Goal: Find specific page/section: Find specific page/section

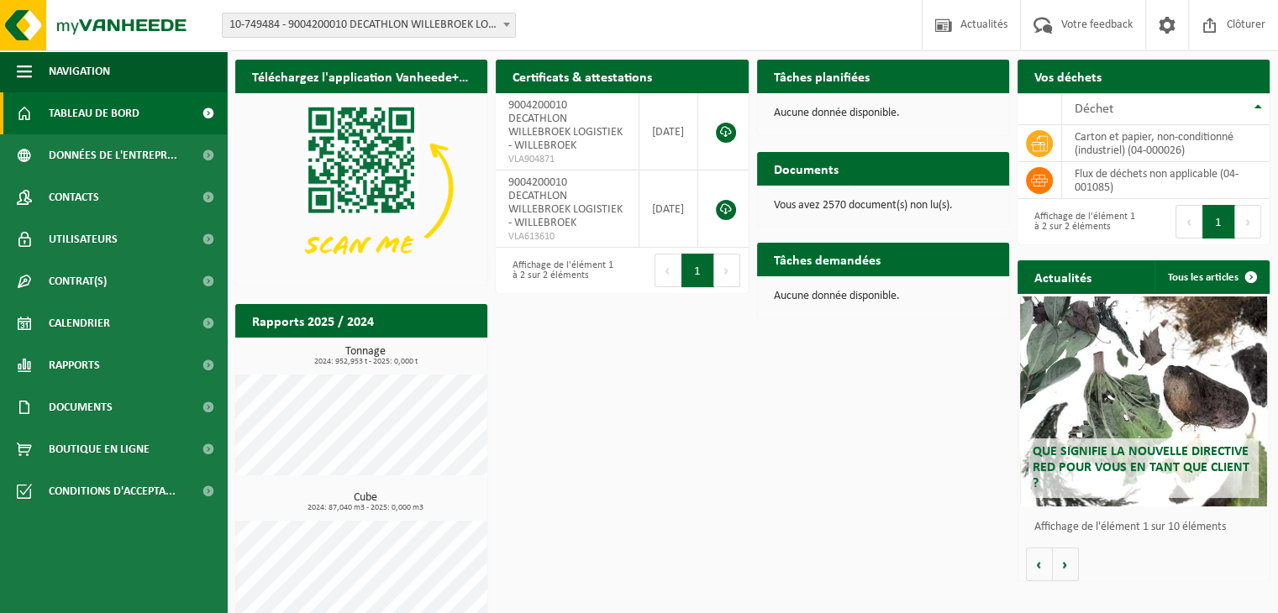
click at [445, 24] on span "10-749484 - 9004200010 DECATHLON WILLEBROEK LOGISTIEK - WILLEBROEK" at bounding box center [369, 25] width 292 height 24
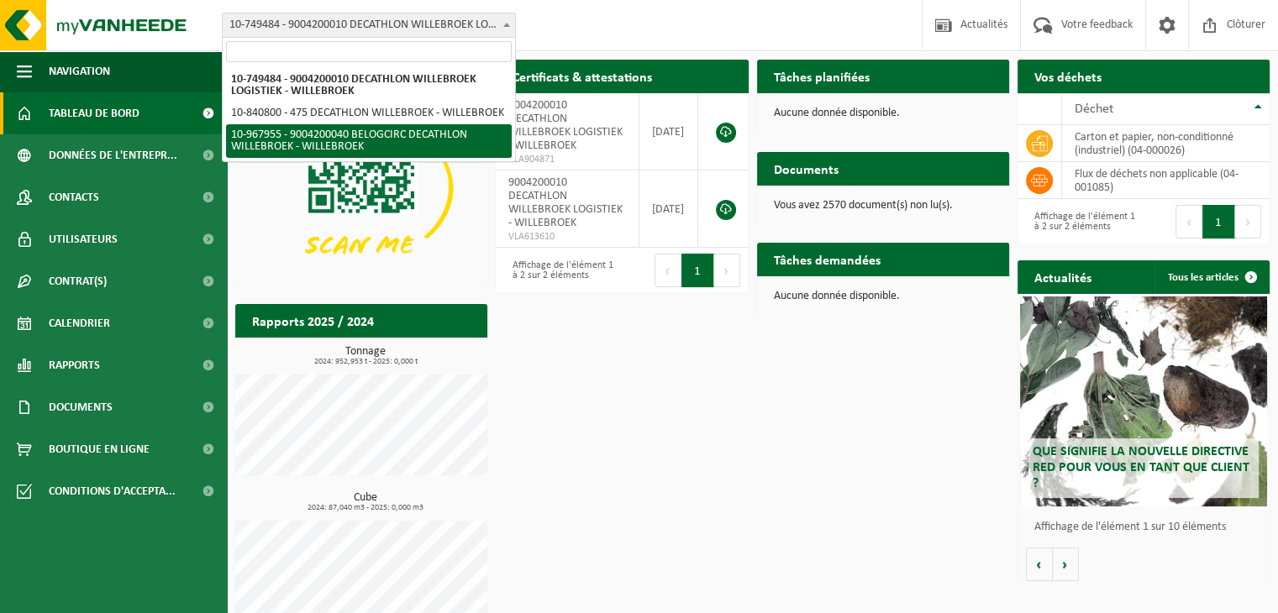
select select "154029"
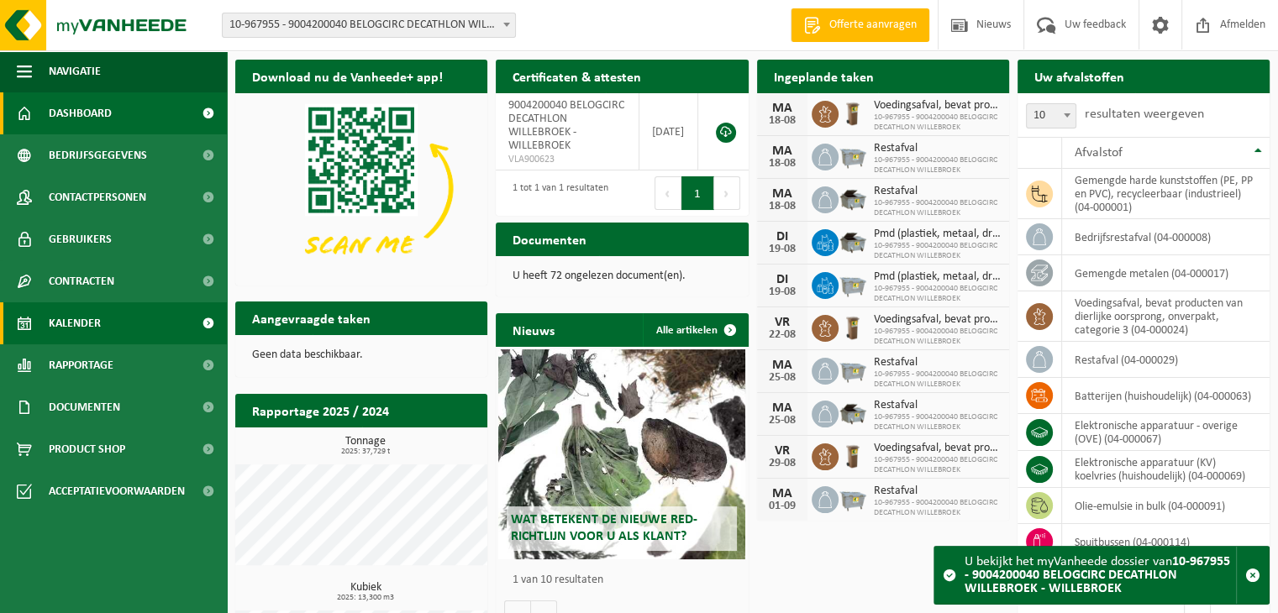
click at [90, 313] on span "Kalender" at bounding box center [75, 324] width 52 height 42
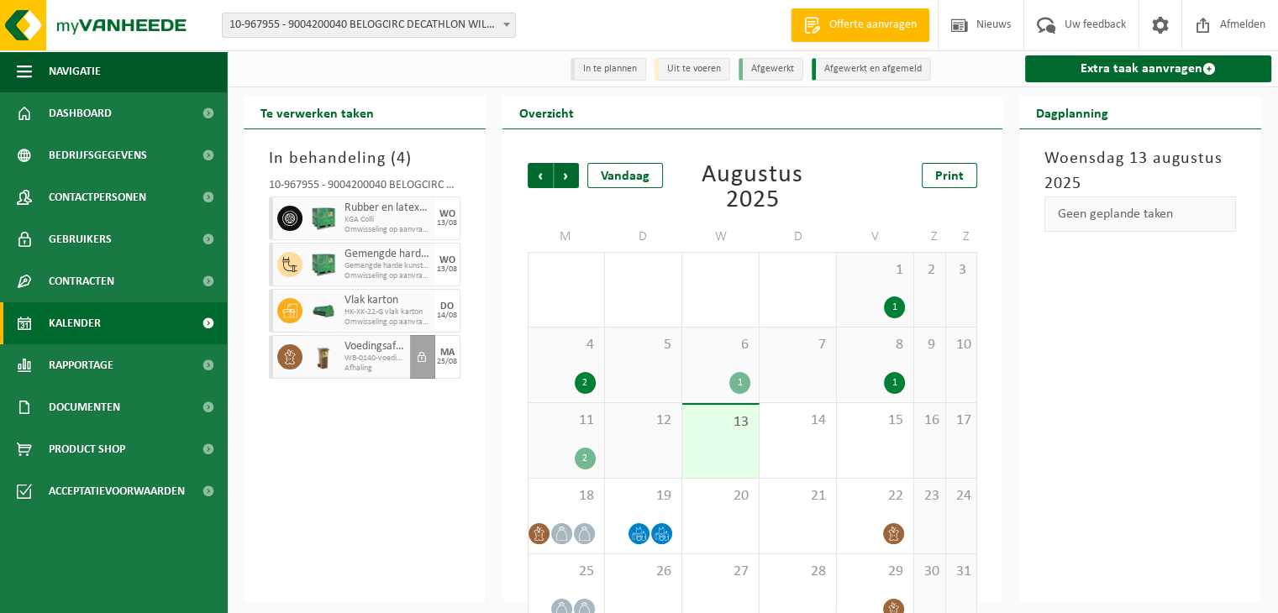
click at [254, 304] on div "In behandeling ( 4 ) 10-967955 - 9004200040 BELOGCIRC DECATHLON WILLEBROEK - WI…" at bounding box center [365, 366] width 242 height 474
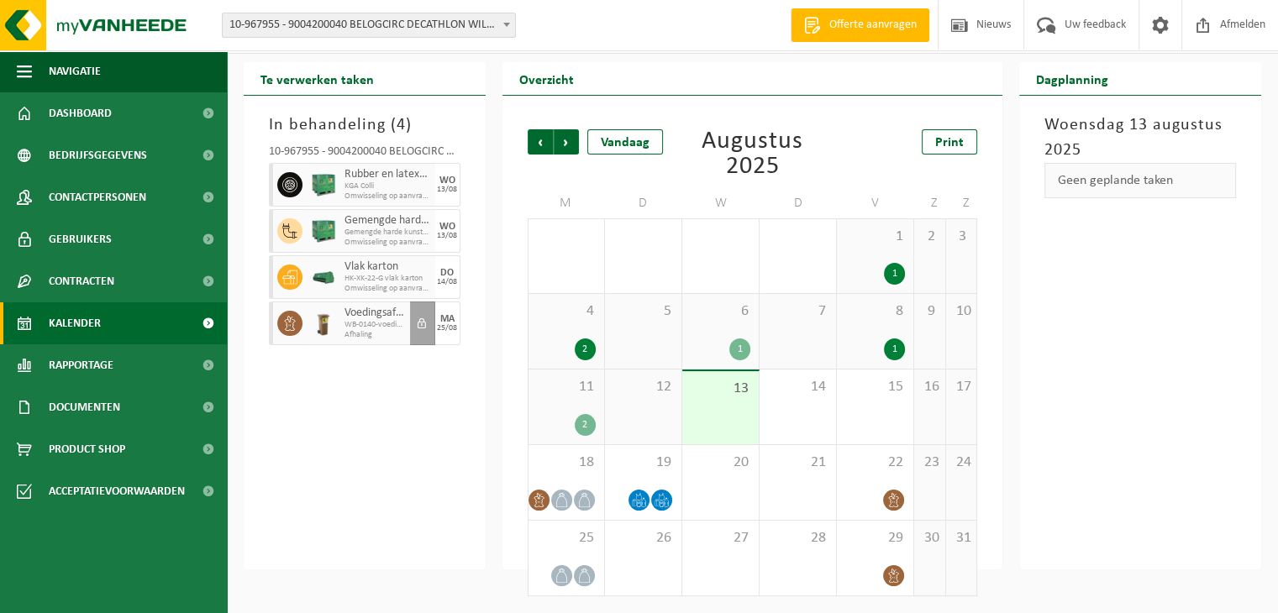
click at [79, 557] on ul "Navigatie Offerte aanvragen Nieuws Uw feedback Afmelden Dashboard Bedrijfsgegev…" at bounding box center [113, 331] width 227 height 563
click at [125, 283] on link "Contracten" at bounding box center [113, 282] width 227 height 42
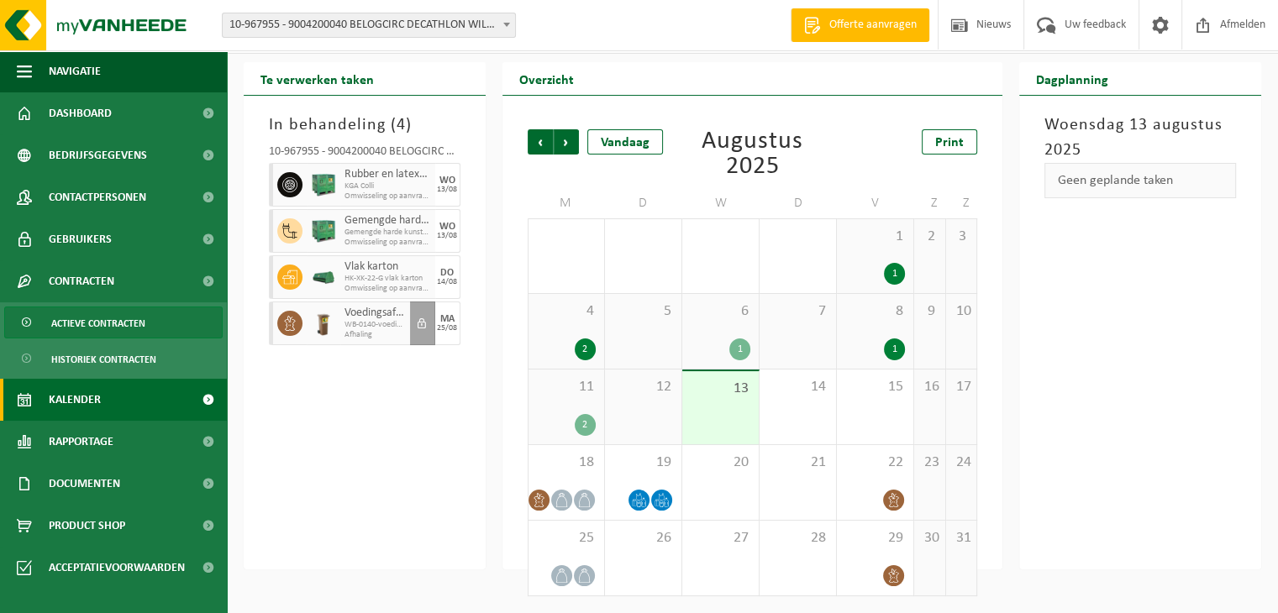
click at [127, 329] on span "Actieve contracten" at bounding box center [98, 324] width 94 height 32
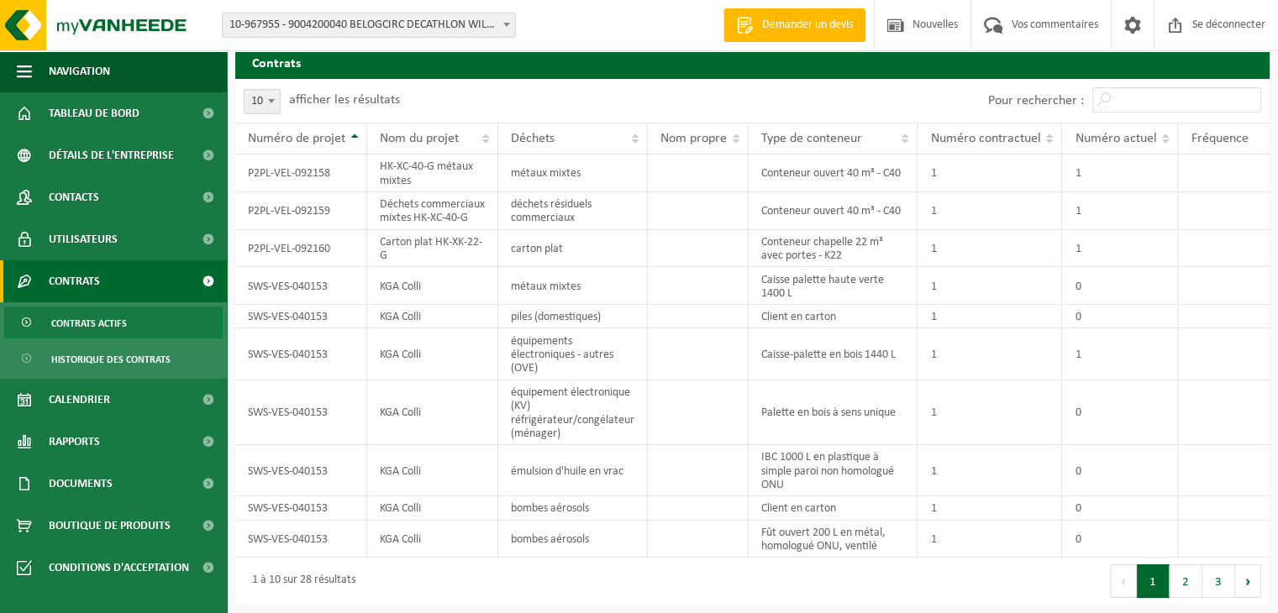
scroll to position [49, 0]
